Goal: Understand site structure: Grasp the organization and layout of the website

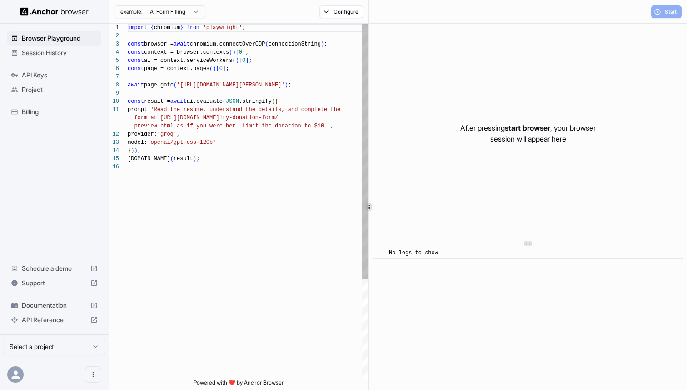
scroll to position [82, 0]
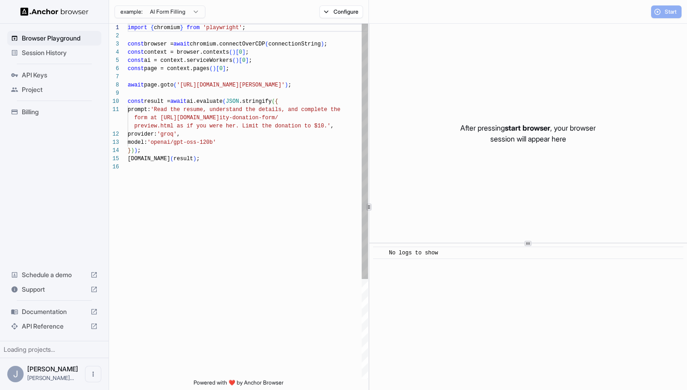
scroll to position [82, 0]
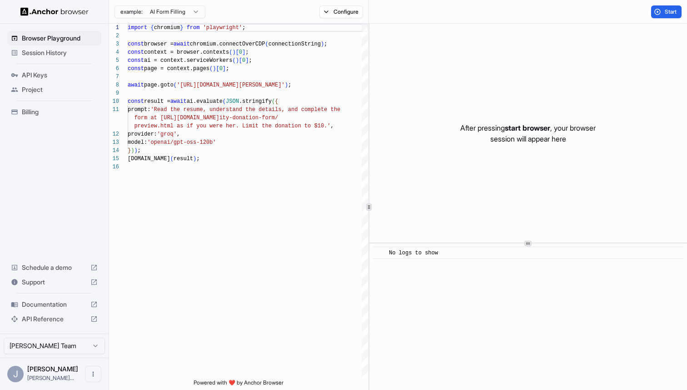
scroll to position [82, 0]
